Goal: Information Seeking & Learning: Learn about a topic

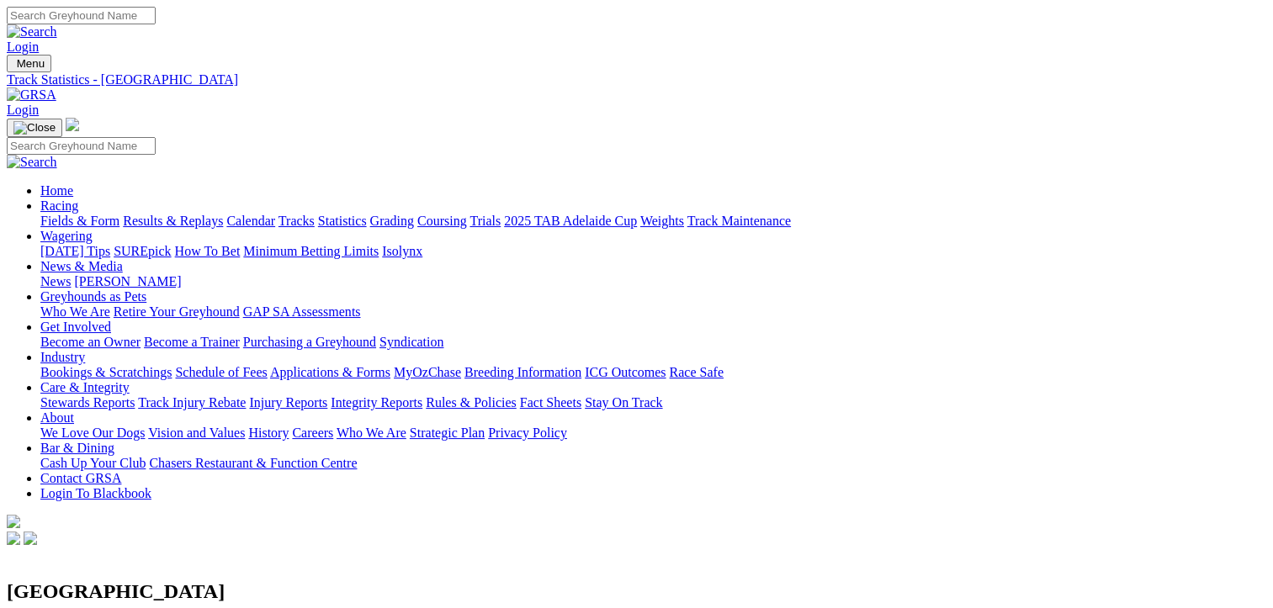
click at [315, 214] on link "Tracks" at bounding box center [297, 221] width 36 height 14
click at [178, 549] on select "Angle Park Gawler Mount Gambier Murray Bridge Virginia GOTBA Coursing" at bounding box center [93, 557] width 172 height 16
select select "2"
click at [178, 549] on select "Angle Park Gawler Mount Gambier Murray Bridge Virginia GOTBA Coursing" at bounding box center [93, 557] width 172 height 16
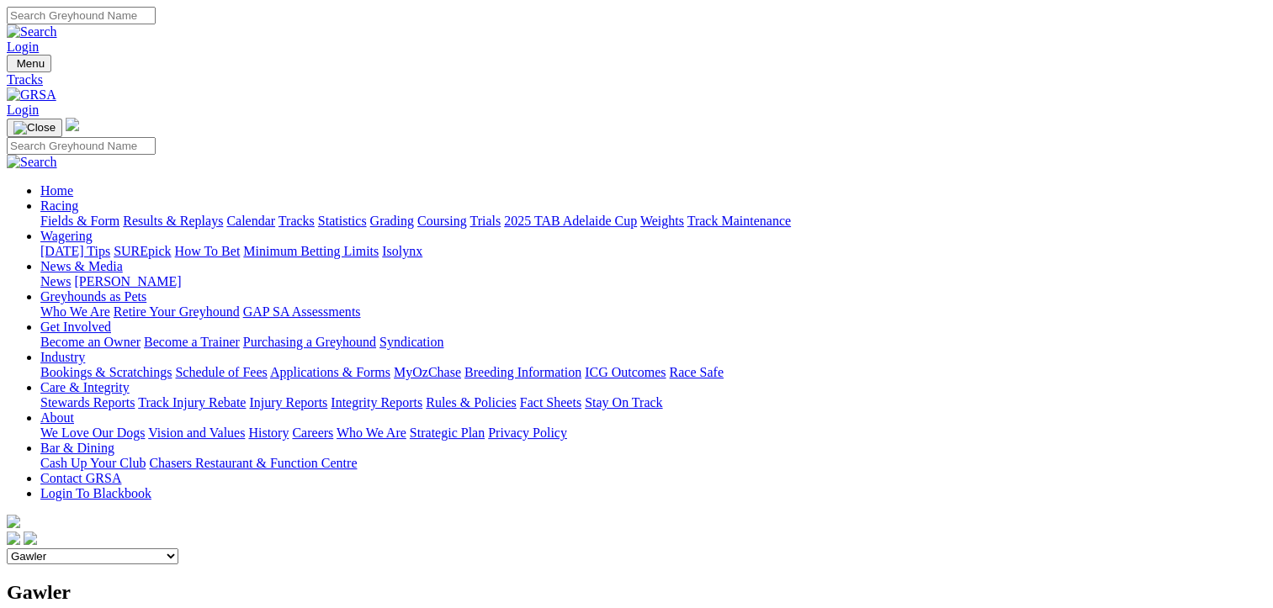
click at [367, 214] on link "Statistics" at bounding box center [342, 221] width 49 height 14
click at [72, 593] on link "Track" at bounding box center [55, 600] width 31 height 14
click at [315, 214] on link "Tracks" at bounding box center [297, 221] width 36 height 14
click at [178, 549] on select "Angle Park Gawler Mount Gambier Murray Bridge Virginia GOTBA Coursing" at bounding box center [93, 557] width 172 height 16
select select "2"
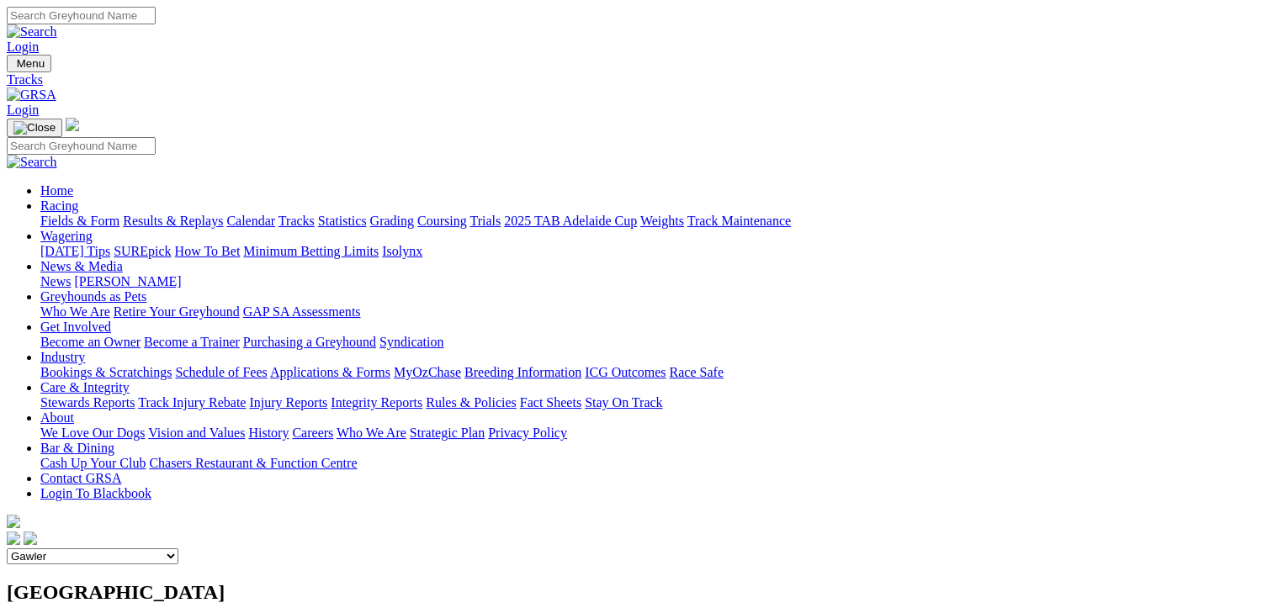
click at [178, 549] on select "Angle Park Gawler Mount Gambier Murray Bridge Virginia GOTBA Coursing" at bounding box center [93, 557] width 172 height 16
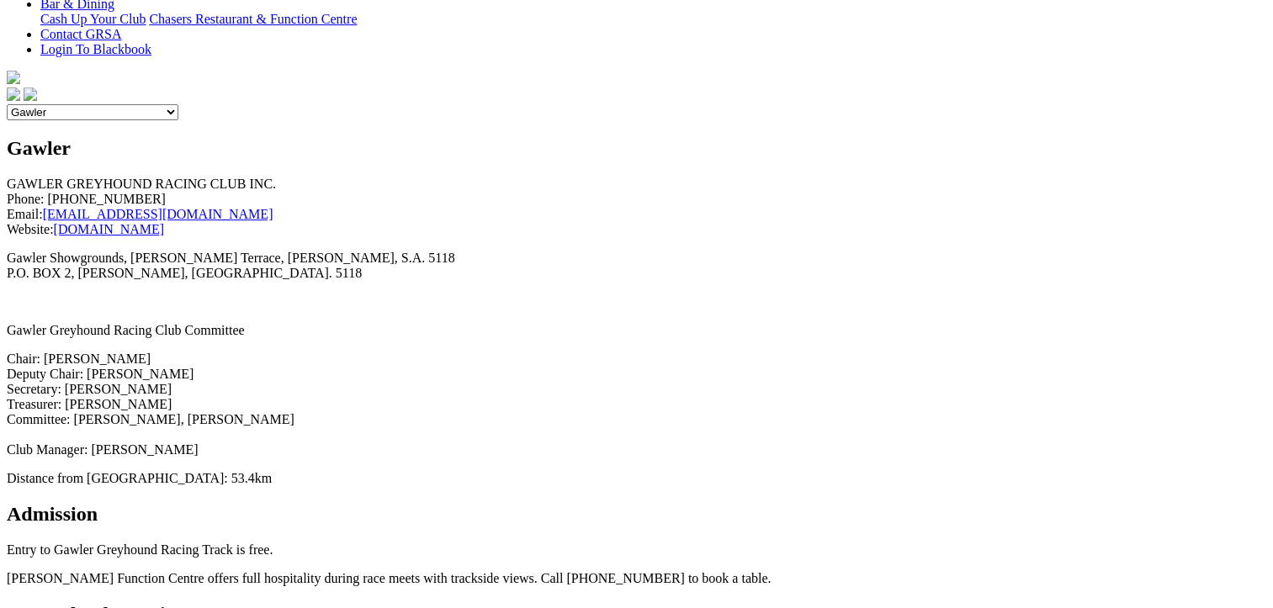
scroll to position [505, 0]
